Goal: Browse casually

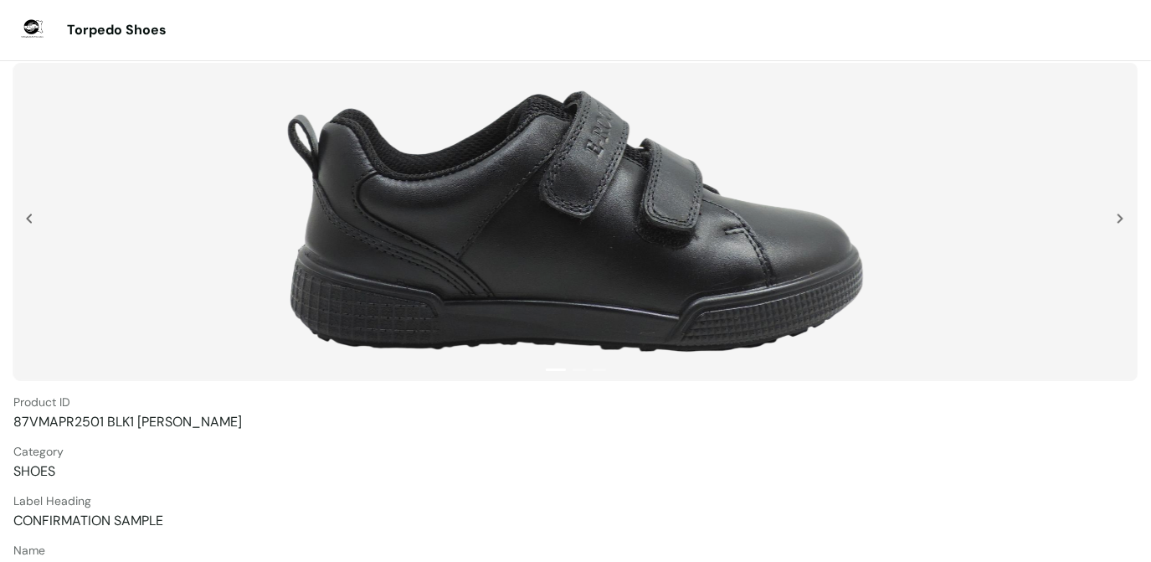
click at [1125, 212] on div at bounding box center [575, 222] width 1124 height 318
click at [1125, 214] on div at bounding box center [1125, 255] width 17 height 84
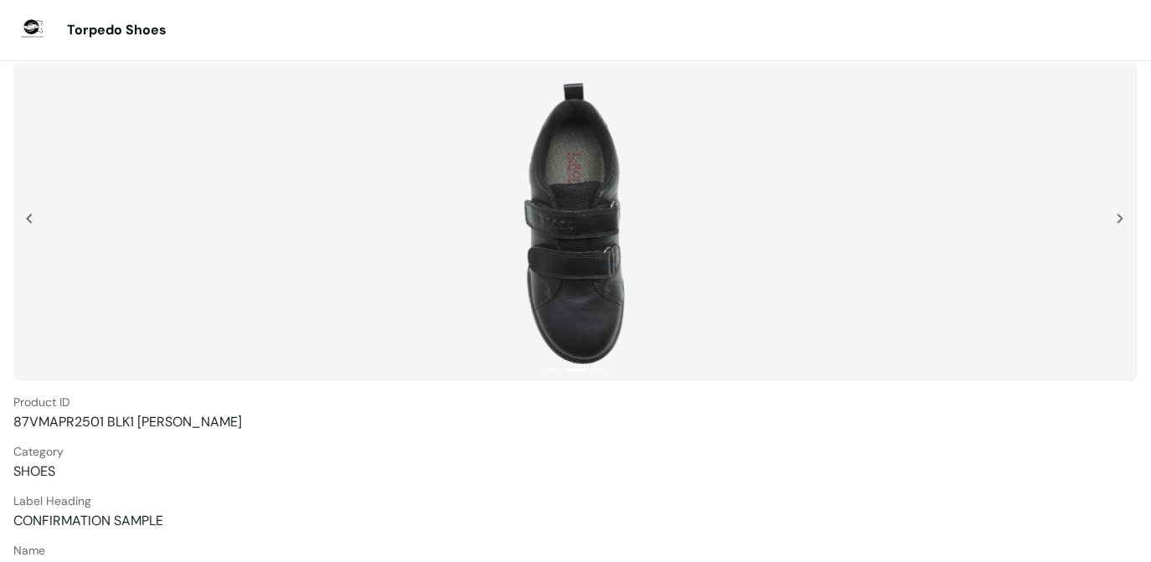
click at [1125, 214] on div at bounding box center [1125, 255] width 17 height 84
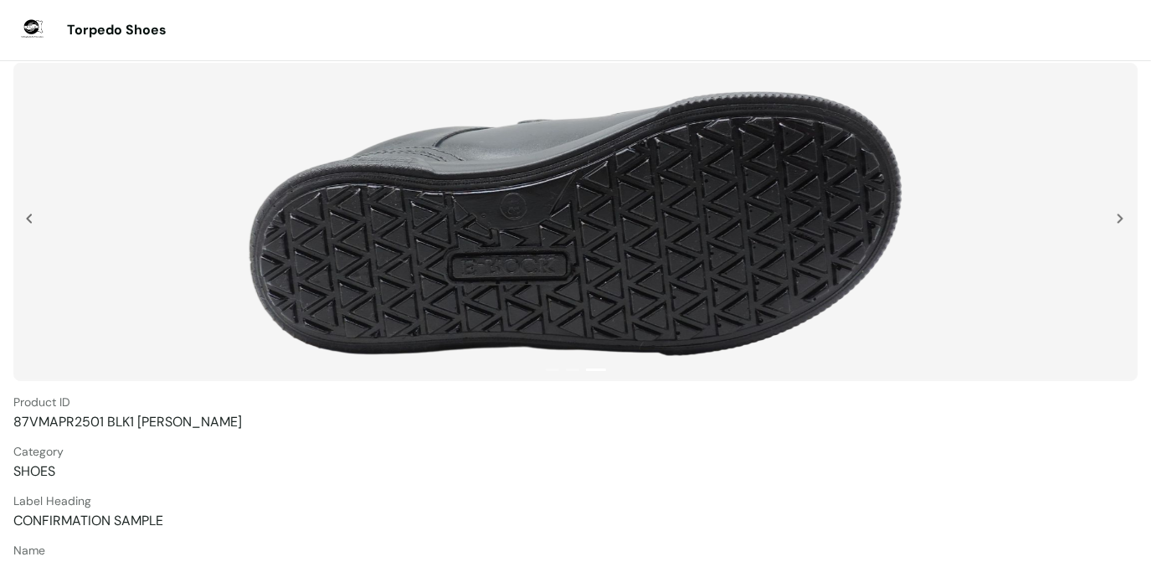
click at [32, 221] on img at bounding box center [29, 218] width 7 height 10
